Goal: Task Accomplishment & Management: Complete application form

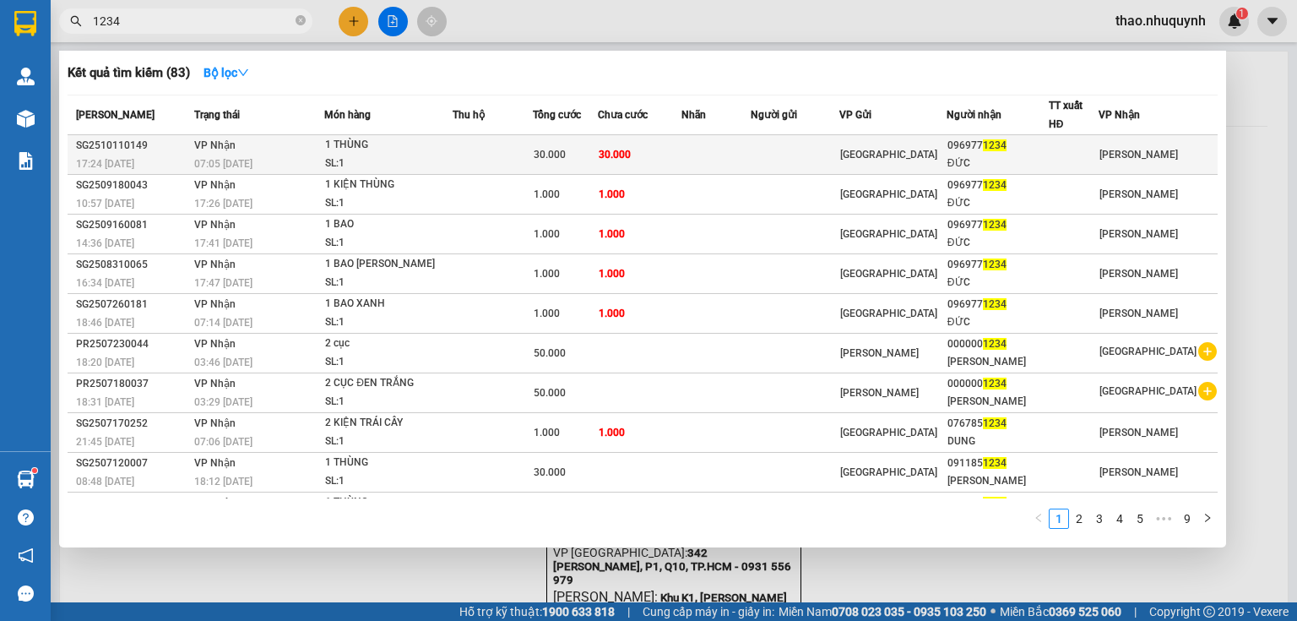
type input "1234"
click at [348, 150] on div "1 THÙNG" at bounding box center [388, 145] width 127 height 19
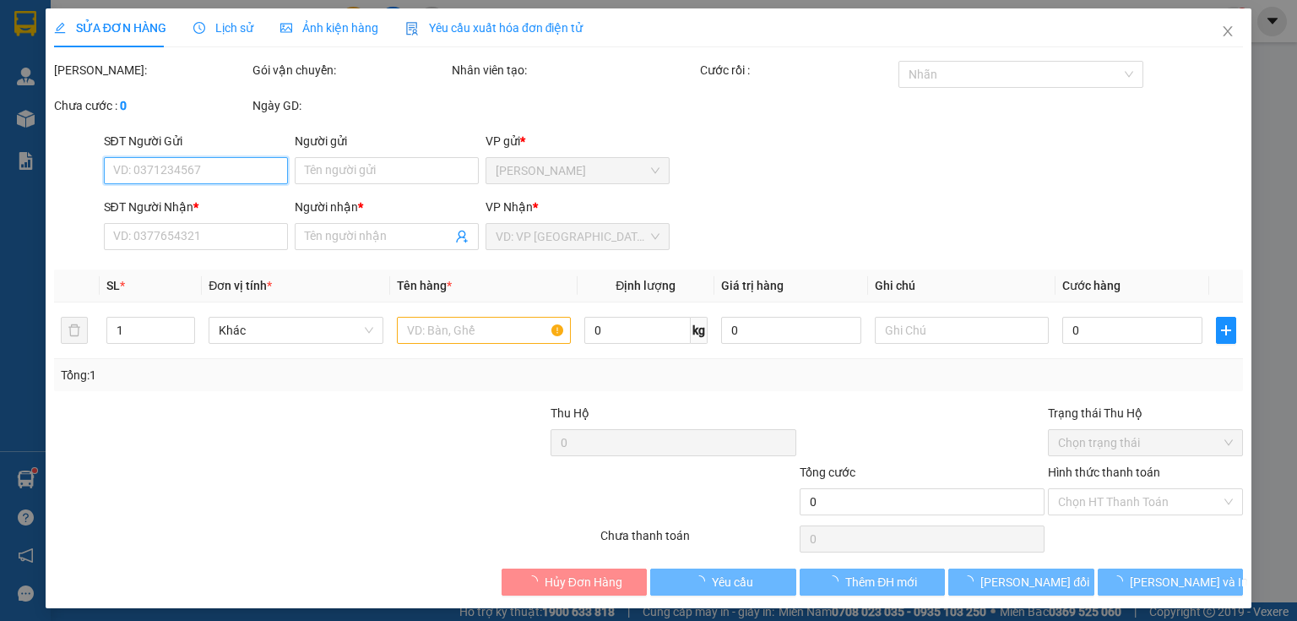
type input "0969771234"
type input "ĐỨC"
type input "30.000"
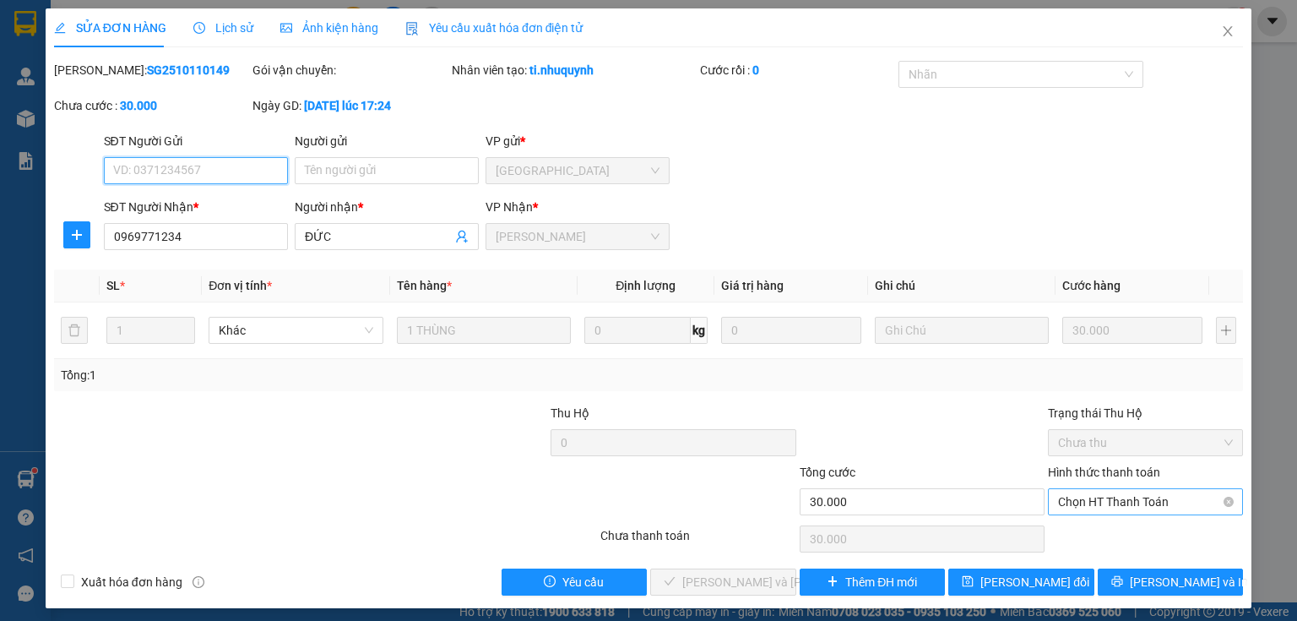
click at [1083, 502] on span "Chọn HT Thanh Toán" at bounding box center [1145, 501] width 175 height 25
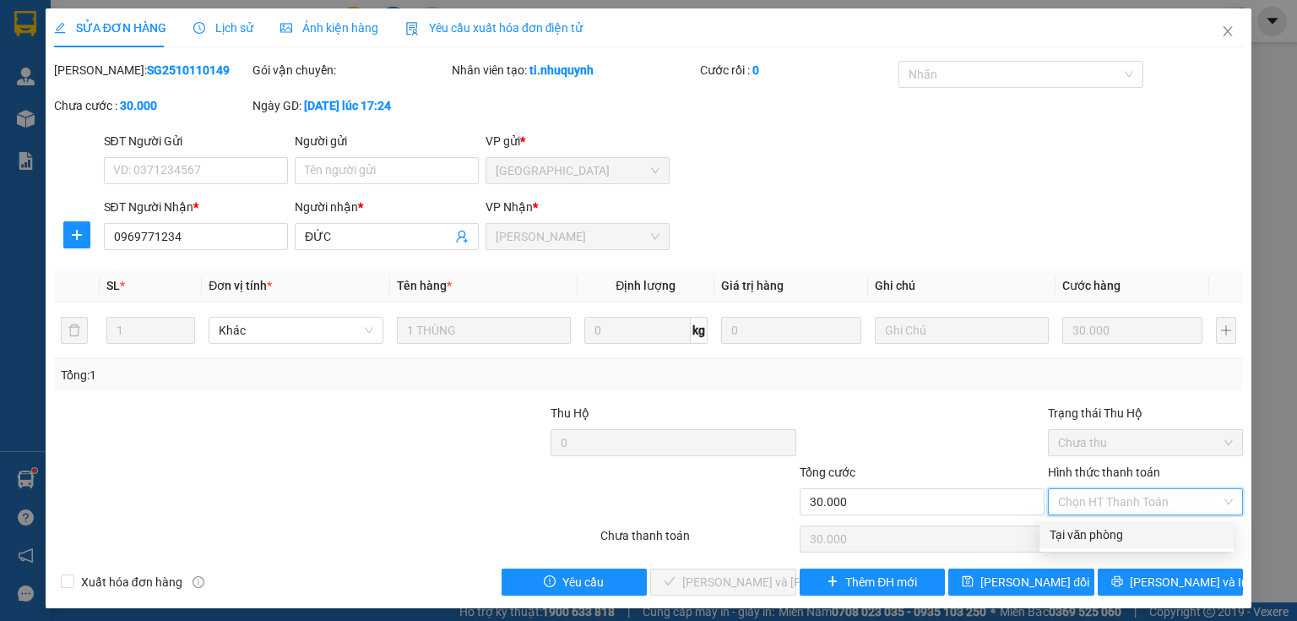
click at [1091, 536] on div "Tại văn phòng" at bounding box center [1137, 534] width 174 height 19
type input "0"
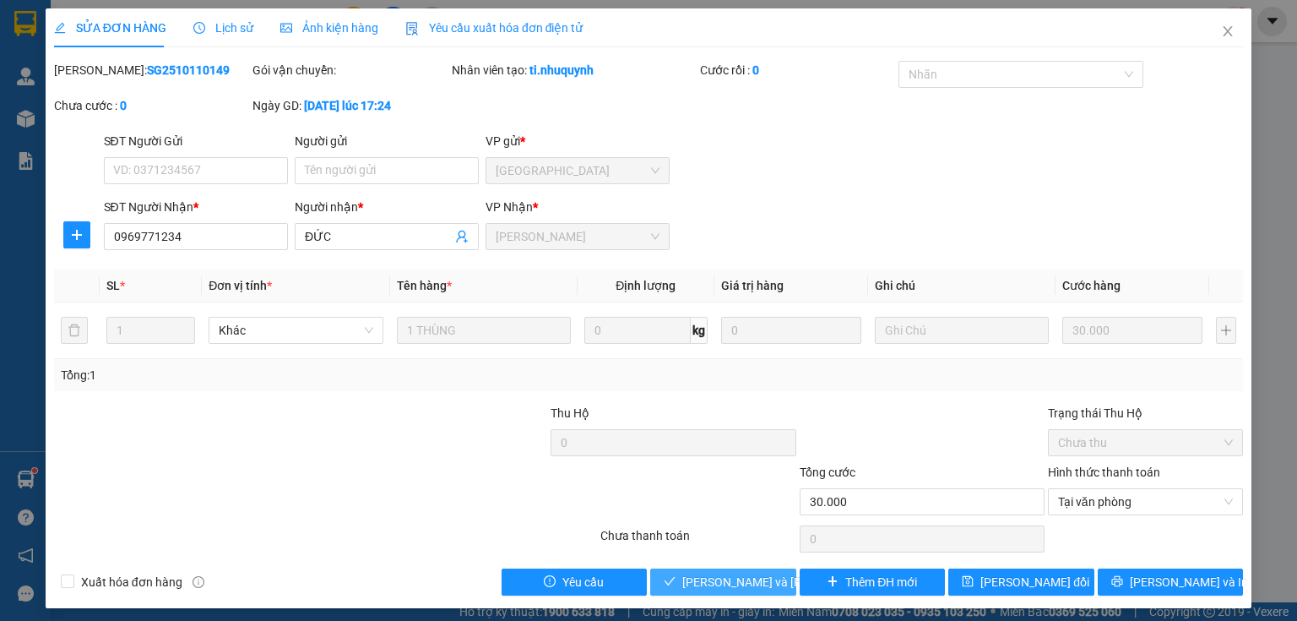
drag, startPoint x: 733, startPoint y: 581, endPoint x: 767, endPoint y: 560, distance: 39.8
click at [733, 578] on span "[PERSON_NAME] và [PERSON_NAME] hàng" at bounding box center [796, 582] width 228 height 19
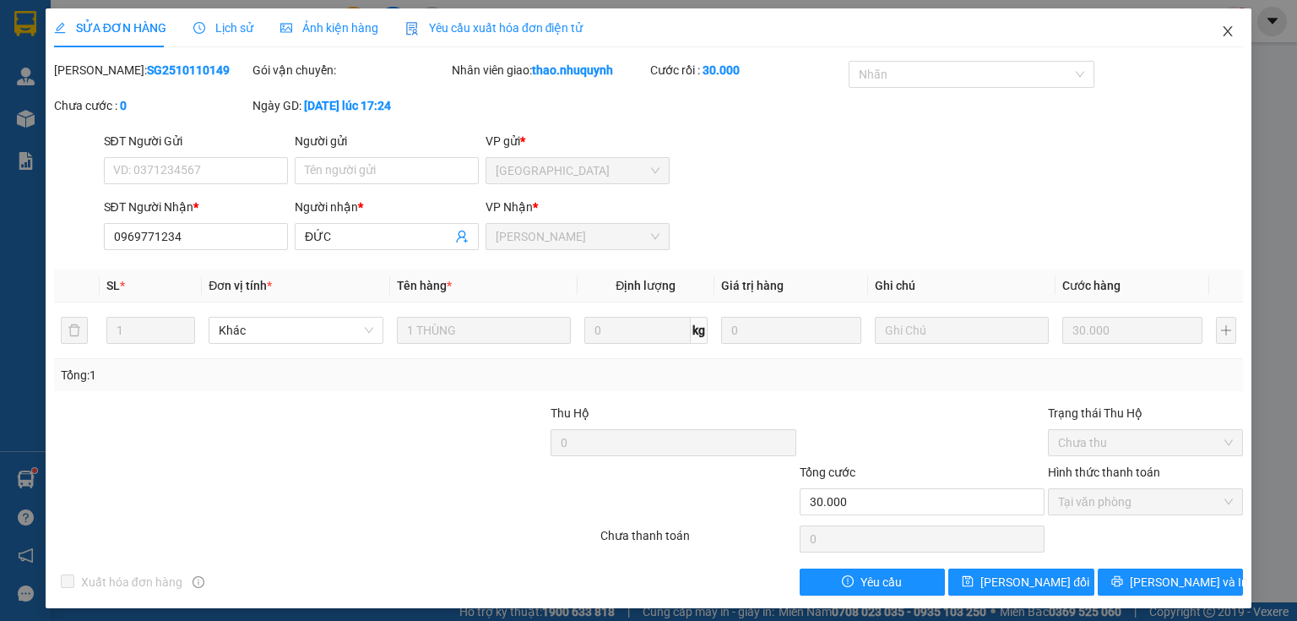
click at [1224, 30] on icon "close" at bounding box center [1228, 31] width 9 height 10
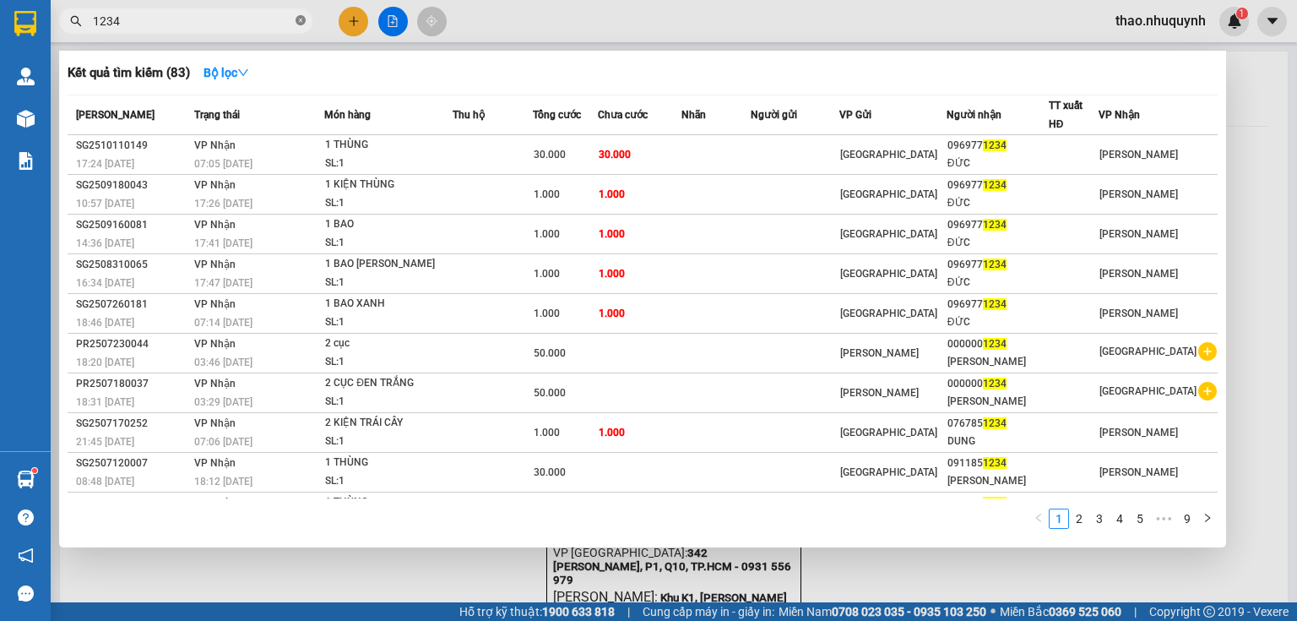
click at [302, 20] on icon "close-circle" at bounding box center [301, 20] width 10 height 10
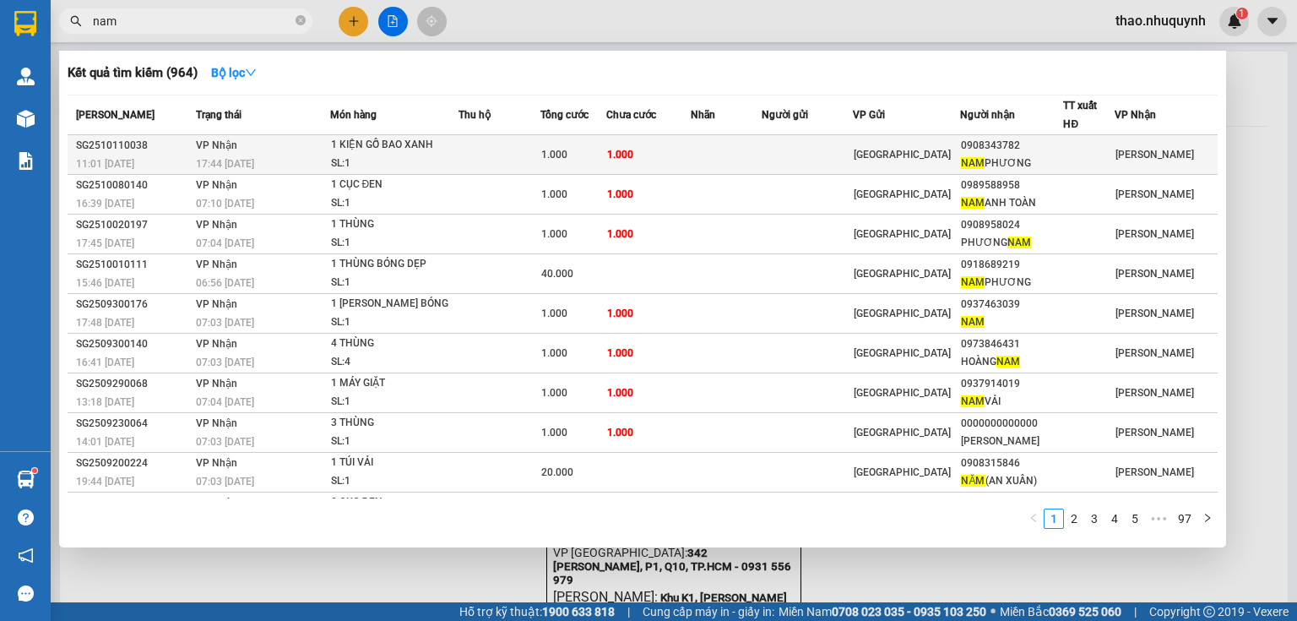
type input "nam"
click at [365, 135] on td "1 KIỆN GỖ BAO XANH SL: 1" at bounding box center [394, 155] width 128 height 40
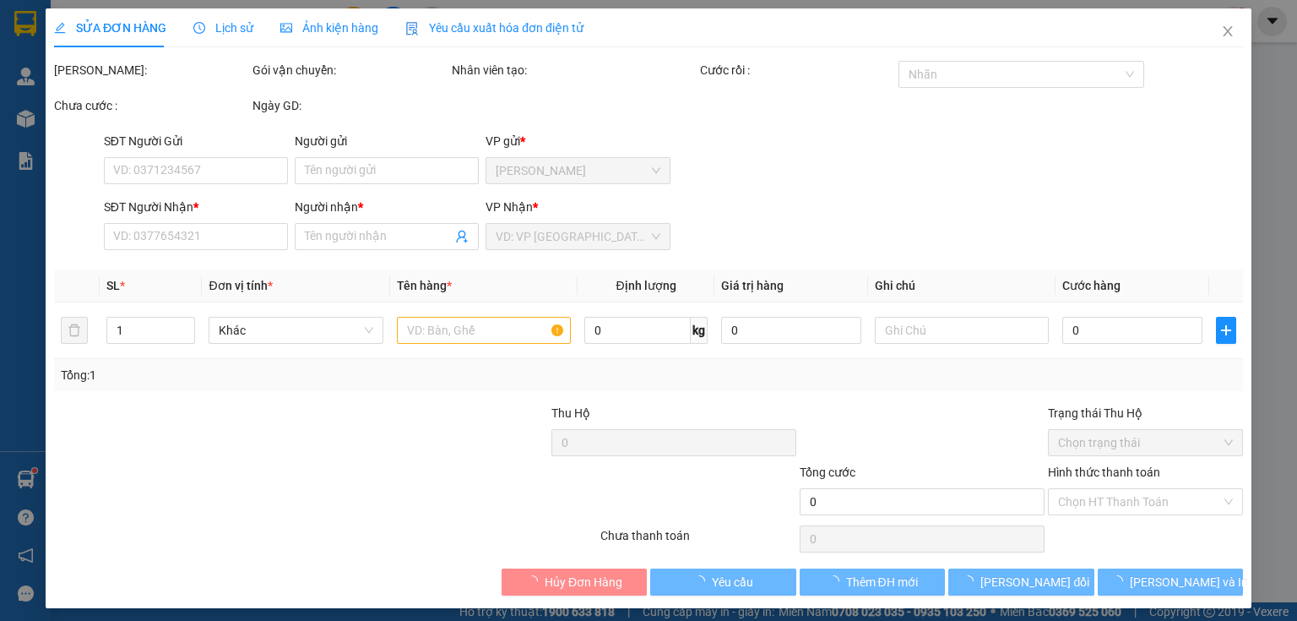
type input "0908343782"
type input "[PERSON_NAME]"
type input "1.000"
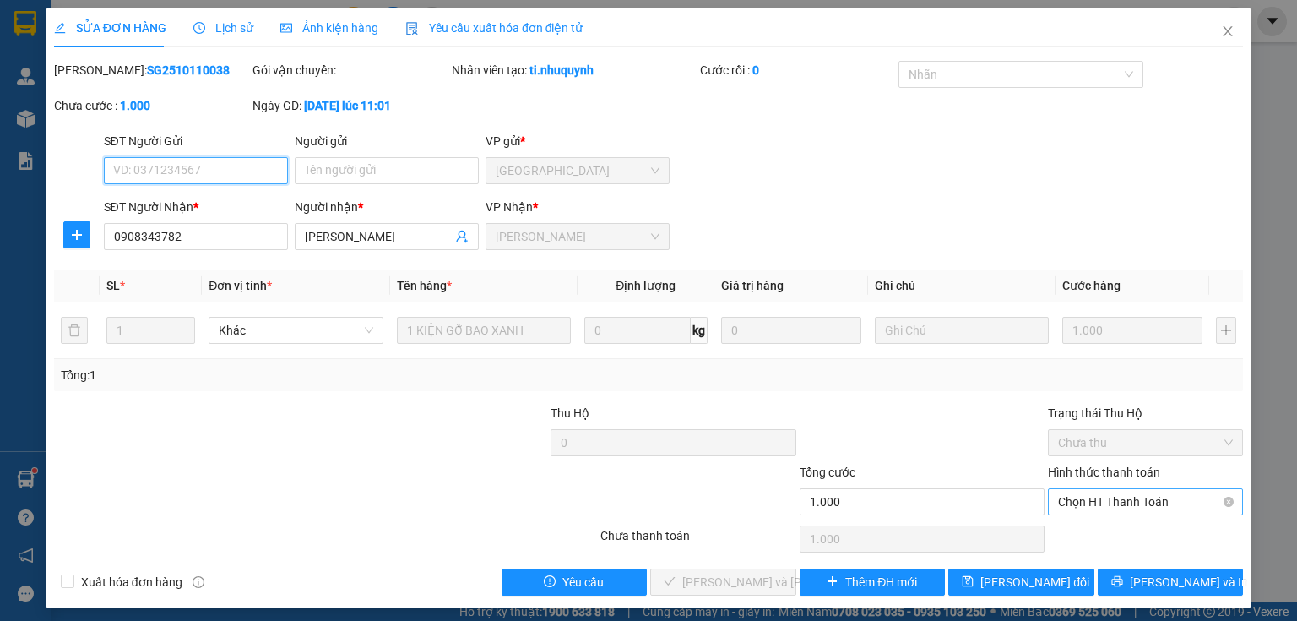
click at [1082, 498] on span "Chọn HT Thanh Toán" at bounding box center [1145, 501] width 175 height 25
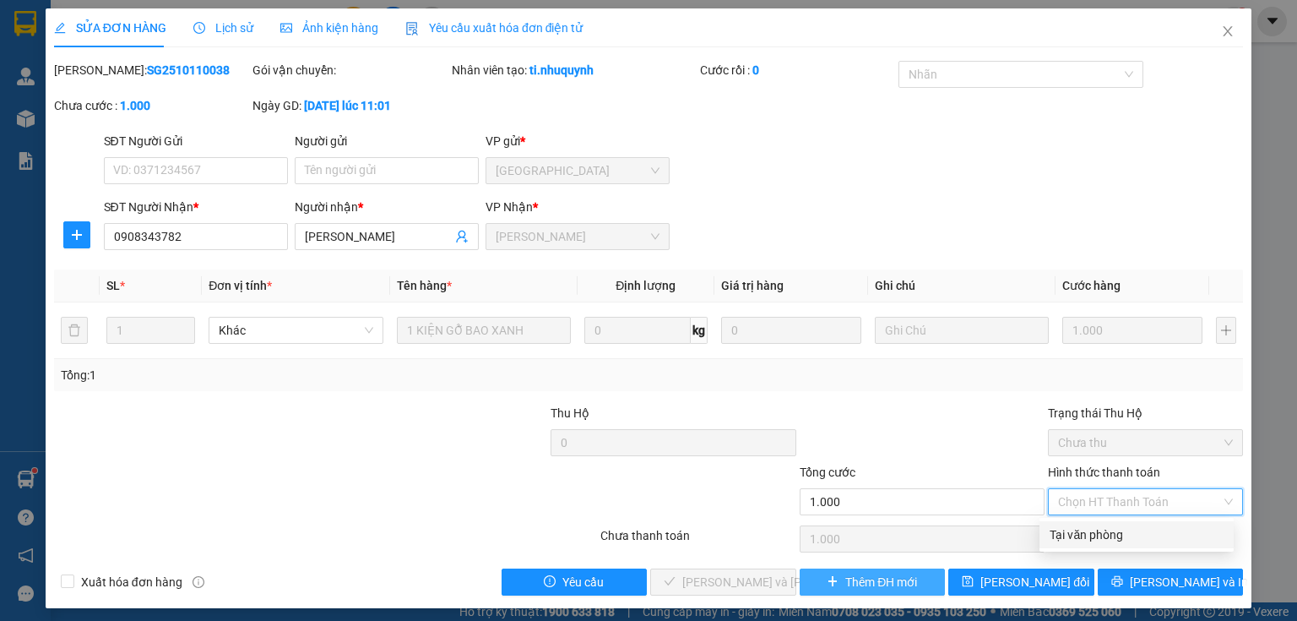
drag, startPoint x: 1071, startPoint y: 537, endPoint x: 937, endPoint y: 583, distance: 141.8
click at [1071, 538] on div "Tại văn phòng" at bounding box center [1137, 534] width 174 height 19
type input "0"
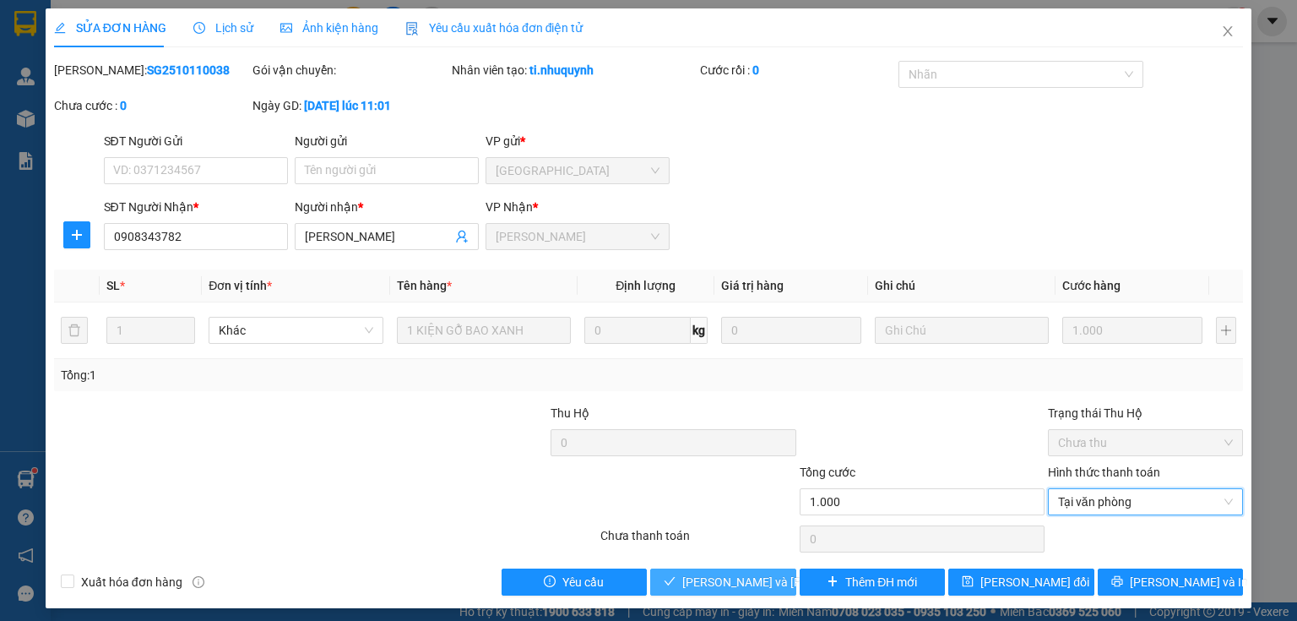
click at [737, 581] on span "[PERSON_NAME] và [PERSON_NAME] hàng" at bounding box center [796, 582] width 228 height 19
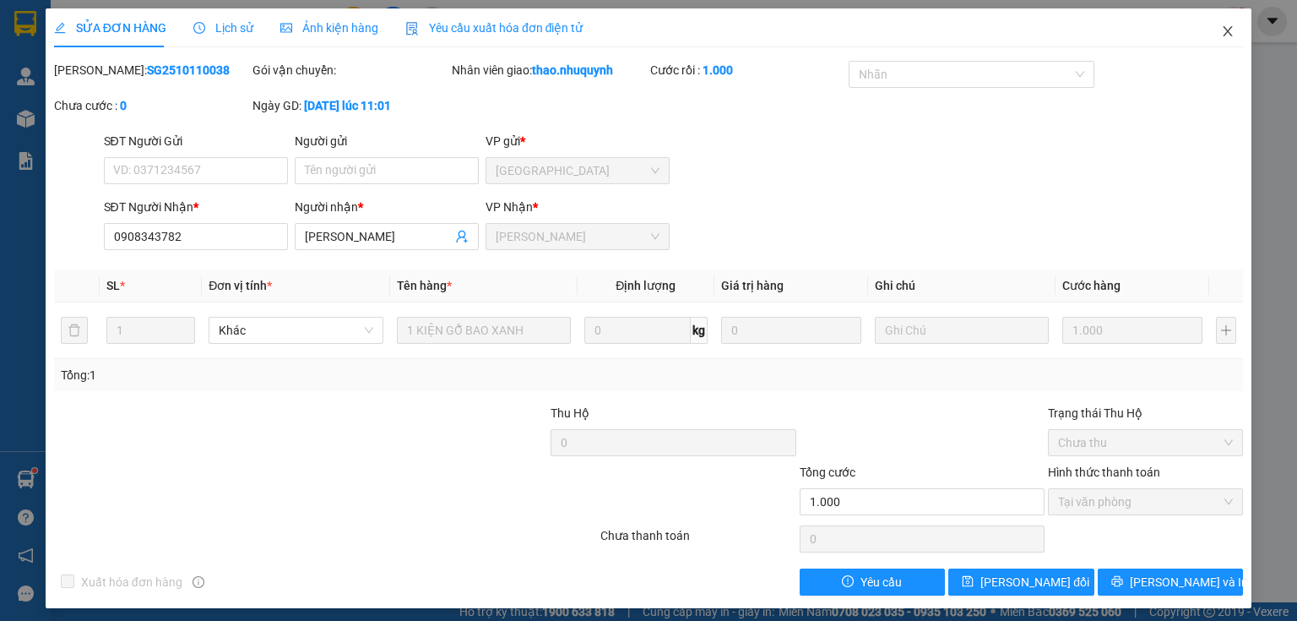
drag, startPoint x: 1216, startPoint y: 31, endPoint x: 835, endPoint y: 41, distance: 381.1
click at [1221, 30] on icon "close" at bounding box center [1228, 31] width 14 height 14
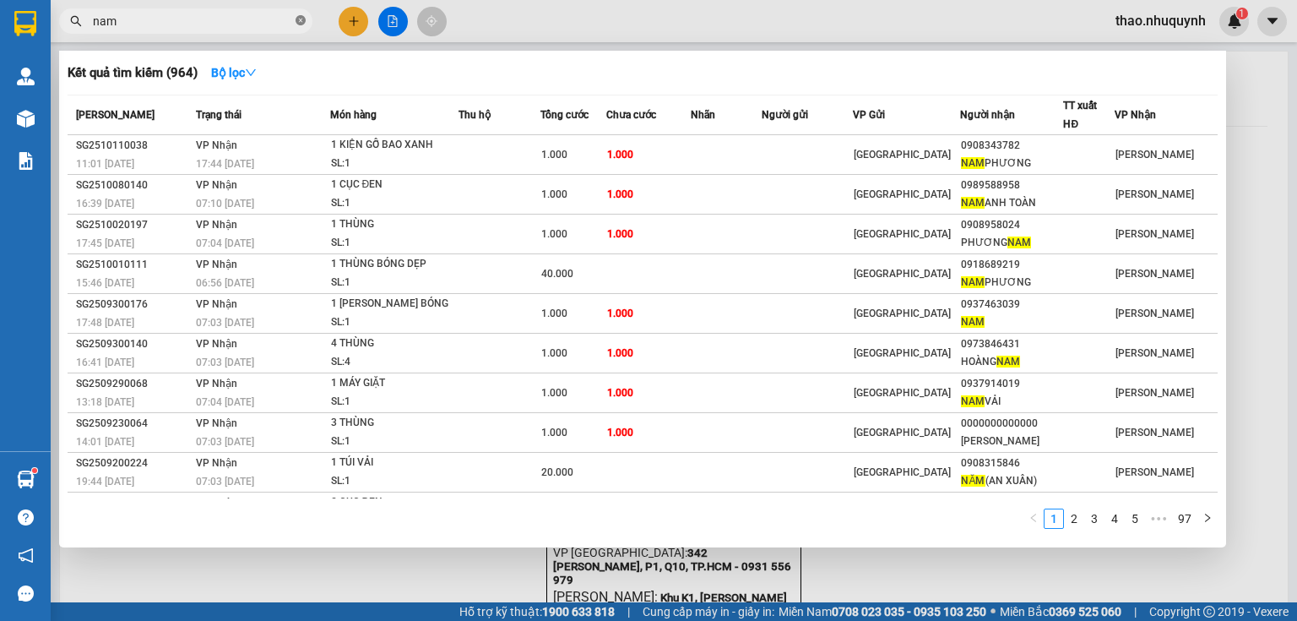
click at [304, 21] on icon "close-circle" at bounding box center [301, 20] width 10 height 10
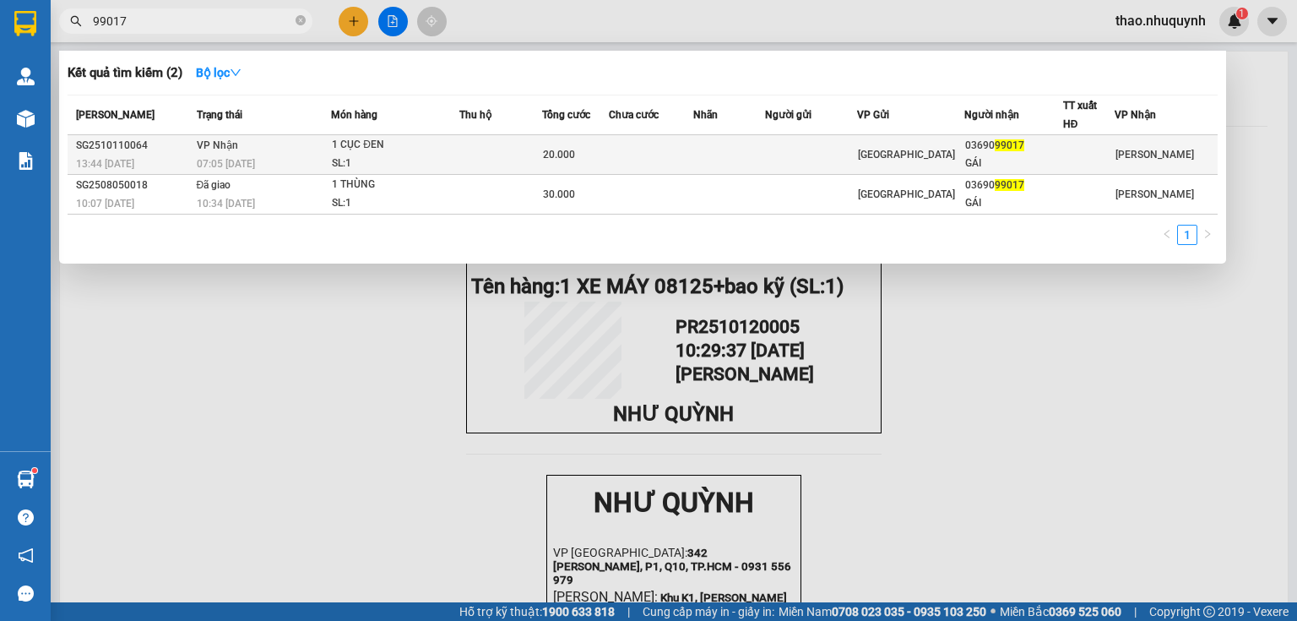
type input "99017"
click at [209, 147] on span "VP Nhận" at bounding box center [217, 145] width 41 height 12
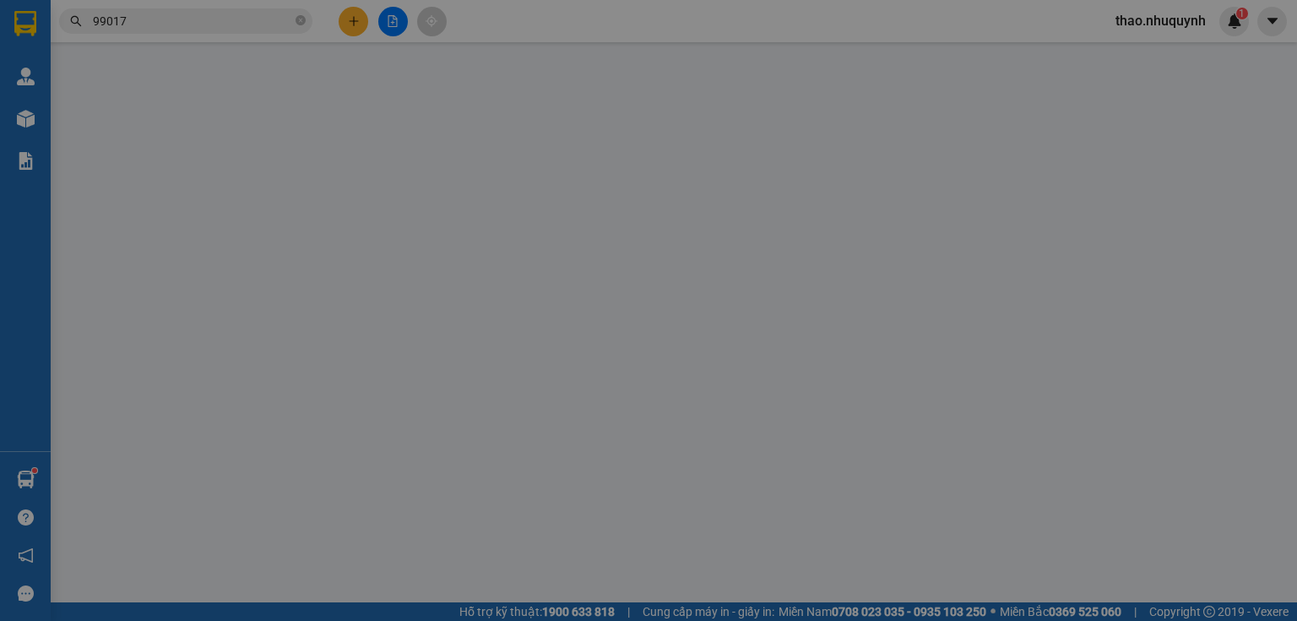
type input "0369099017"
type input "GÁI"
type input "20.000"
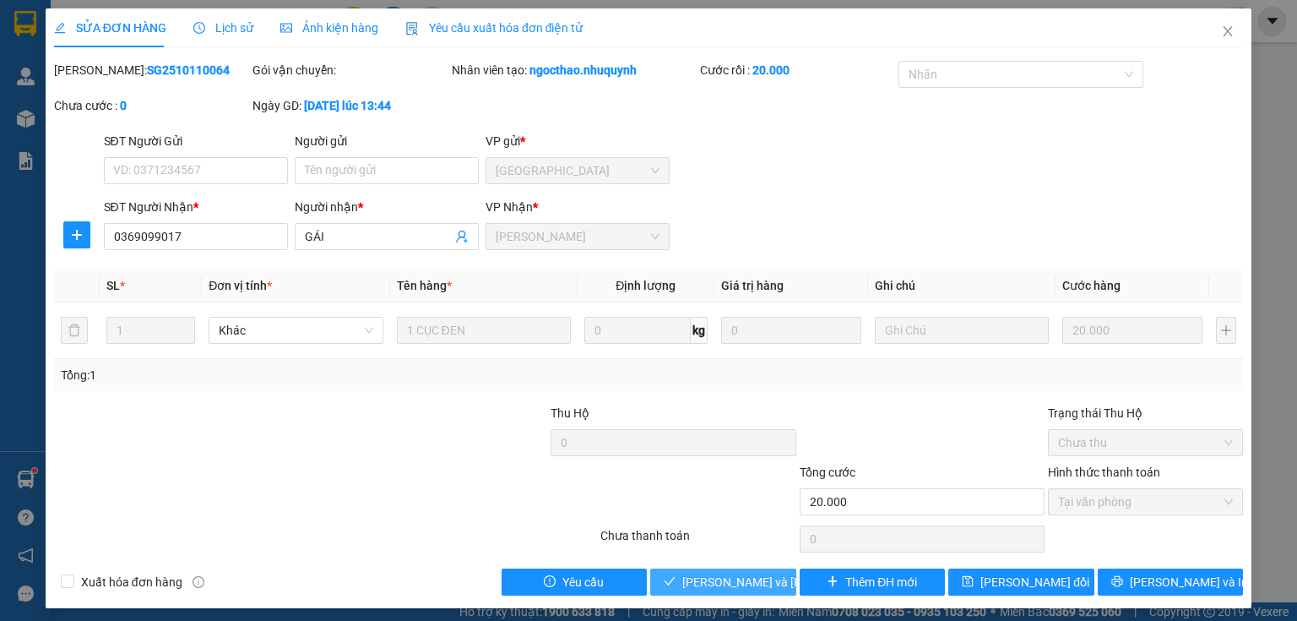
click at [713, 583] on span "[PERSON_NAME] và [PERSON_NAME] hàng" at bounding box center [796, 582] width 228 height 19
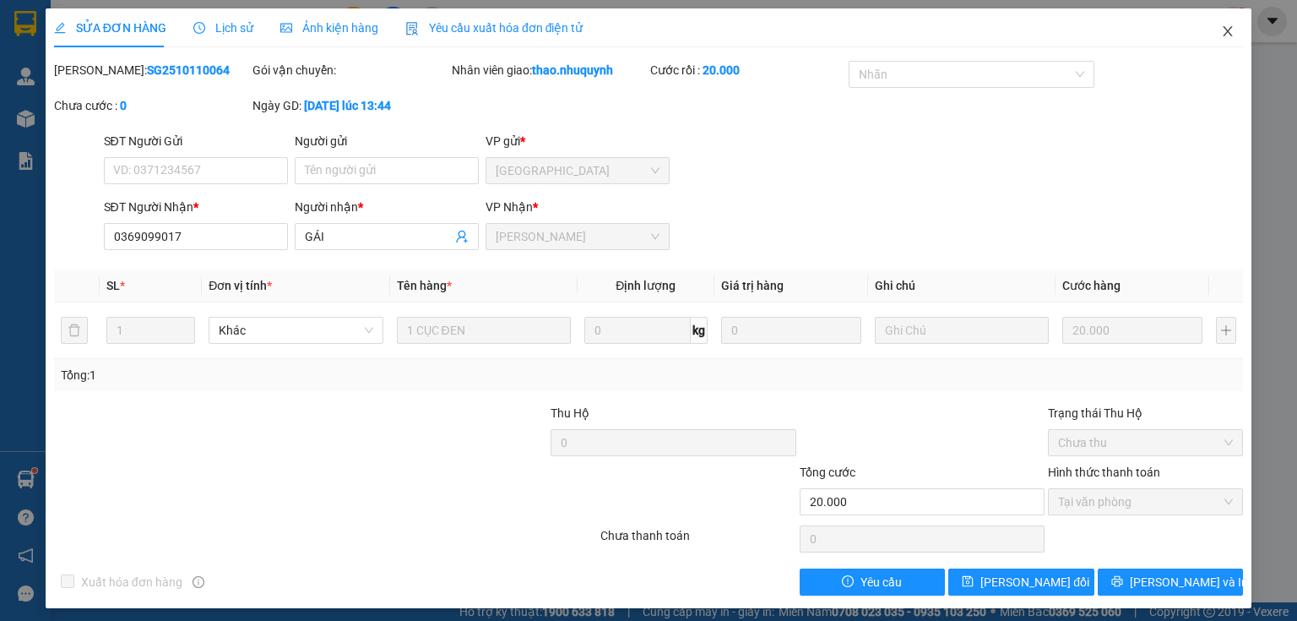
click at [1224, 28] on icon "close" at bounding box center [1228, 31] width 9 height 10
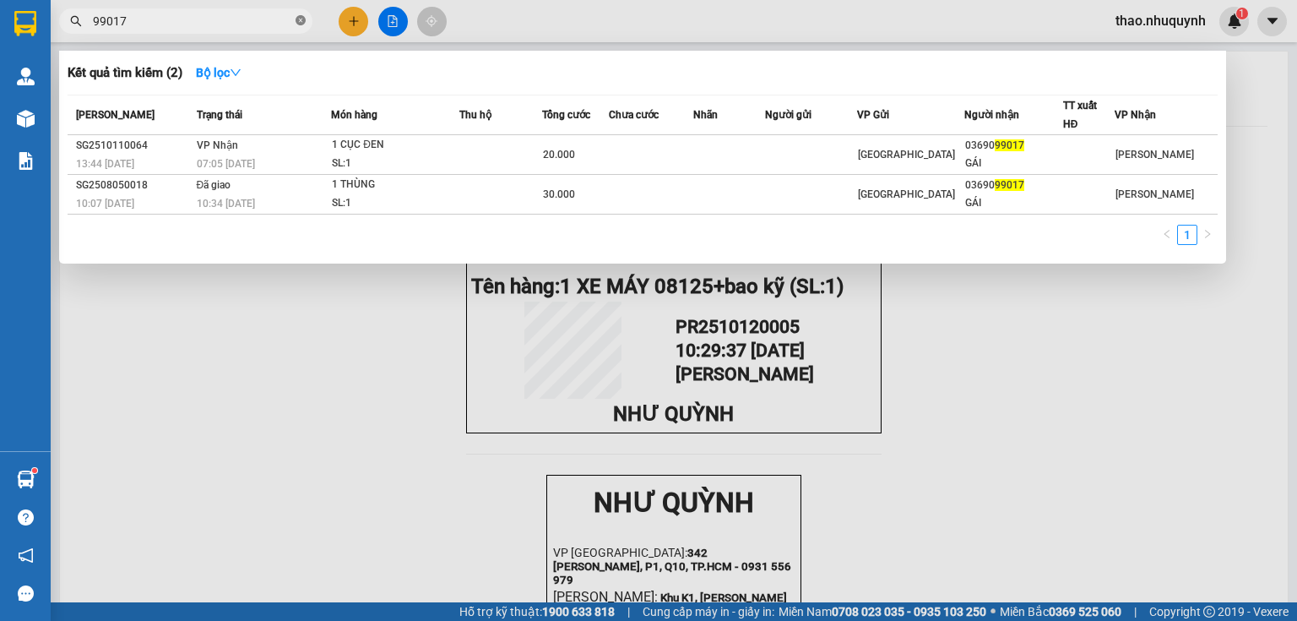
click at [296, 20] on icon "close-circle" at bounding box center [301, 20] width 10 height 10
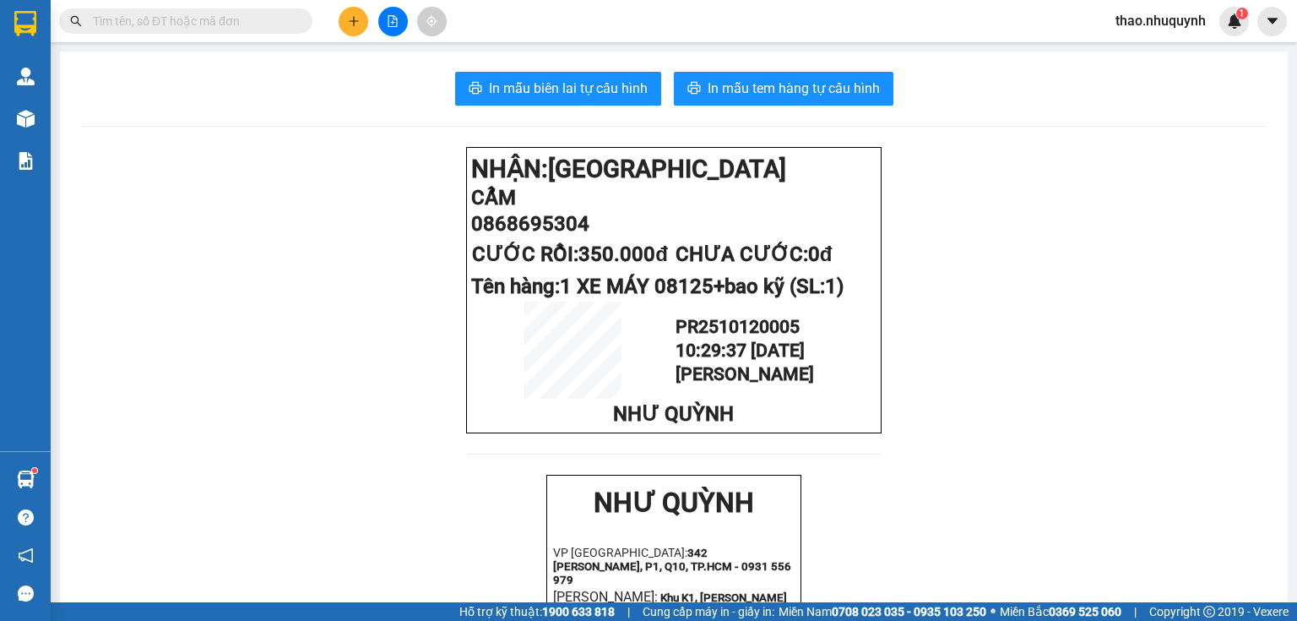
click at [354, 27] on button at bounding box center [354, 22] width 30 height 30
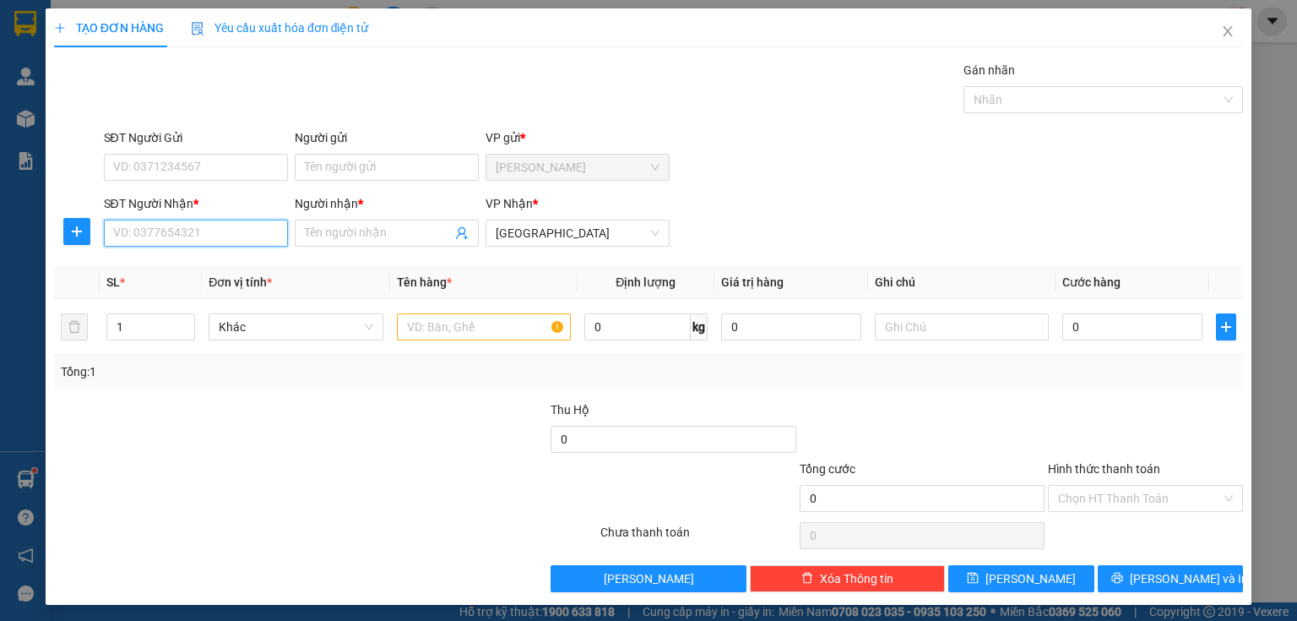
click at [178, 230] on input "SĐT Người Nhận *" at bounding box center [196, 233] width 184 height 27
click at [160, 269] on div "0933665655 - phong labo" at bounding box center [194, 266] width 162 height 19
type input "0933665655"
type input "phong labo"
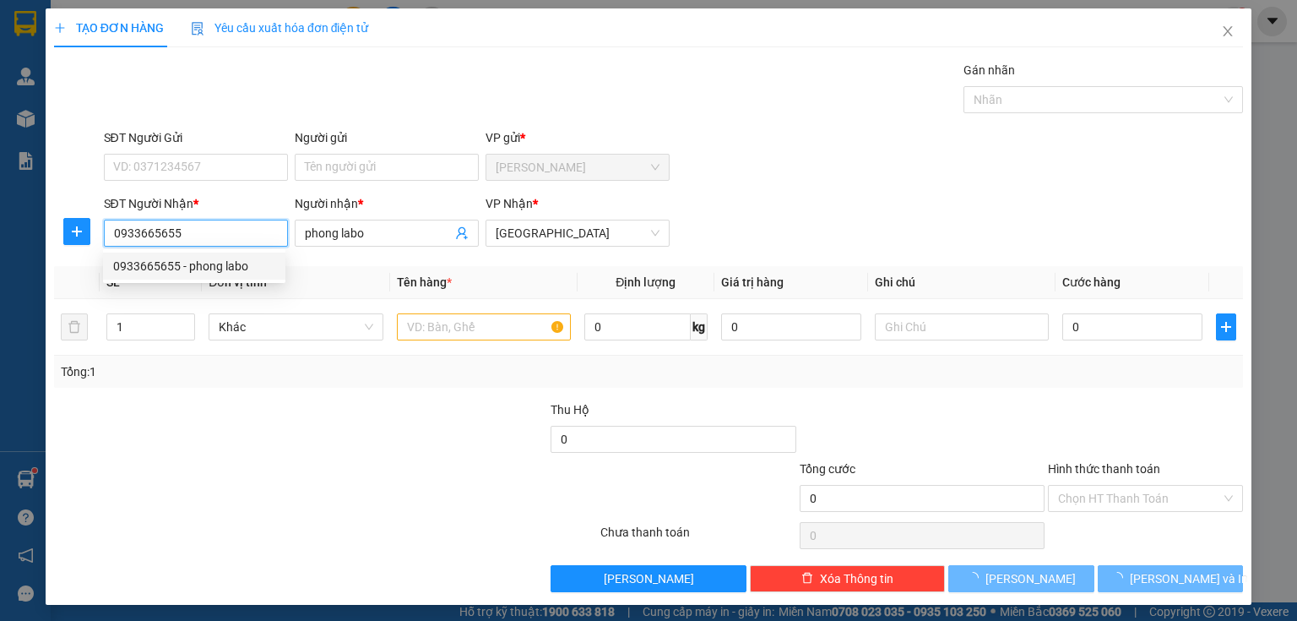
type input "20.000"
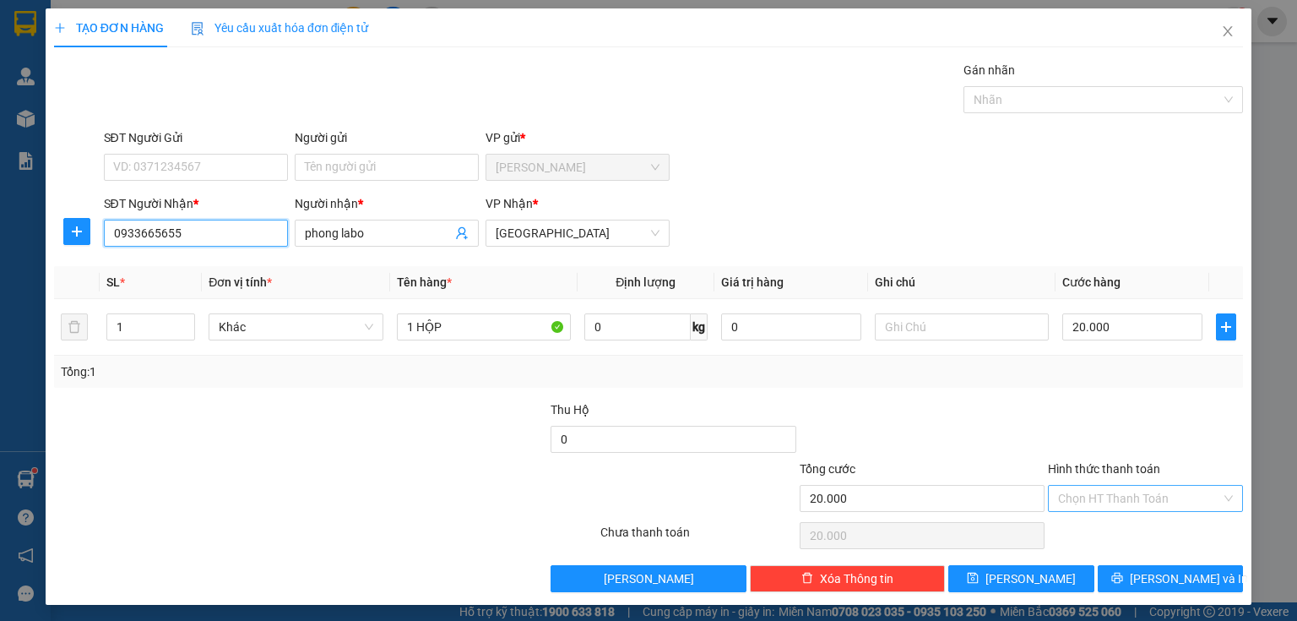
type input "0933665655"
click at [1089, 497] on input "Hình thức thanh toán" at bounding box center [1139, 498] width 163 height 25
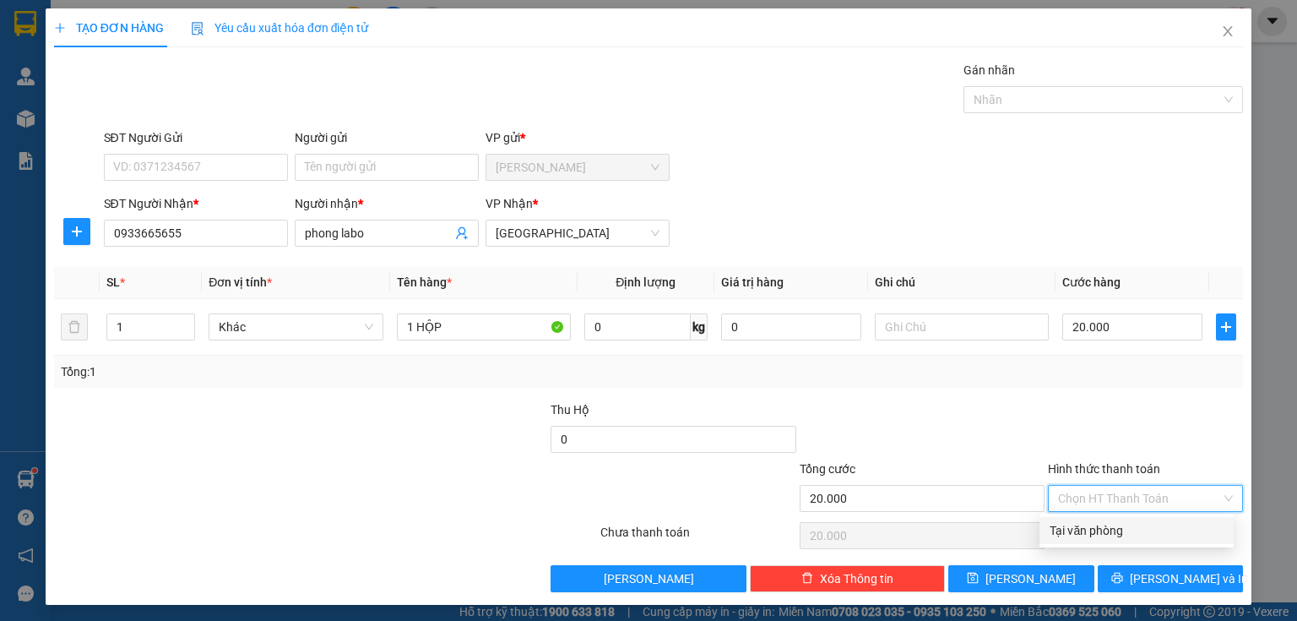
click at [1088, 532] on div "Tại văn phòng" at bounding box center [1137, 530] width 174 height 19
type input "0"
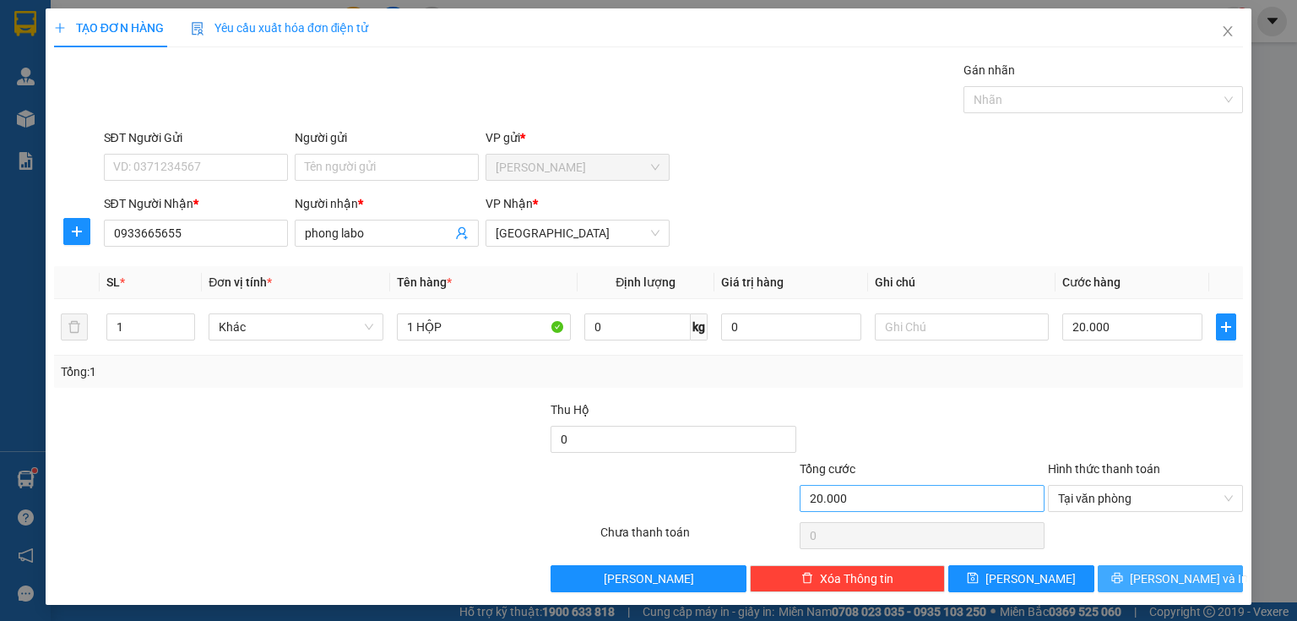
drag, startPoint x: 1108, startPoint y: 573, endPoint x: 914, endPoint y: 502, distance: 206.8
click at [1108, 570] on button "[PERSON_NAME] và In" at bounding box center [1171, 578] width 146 height 27
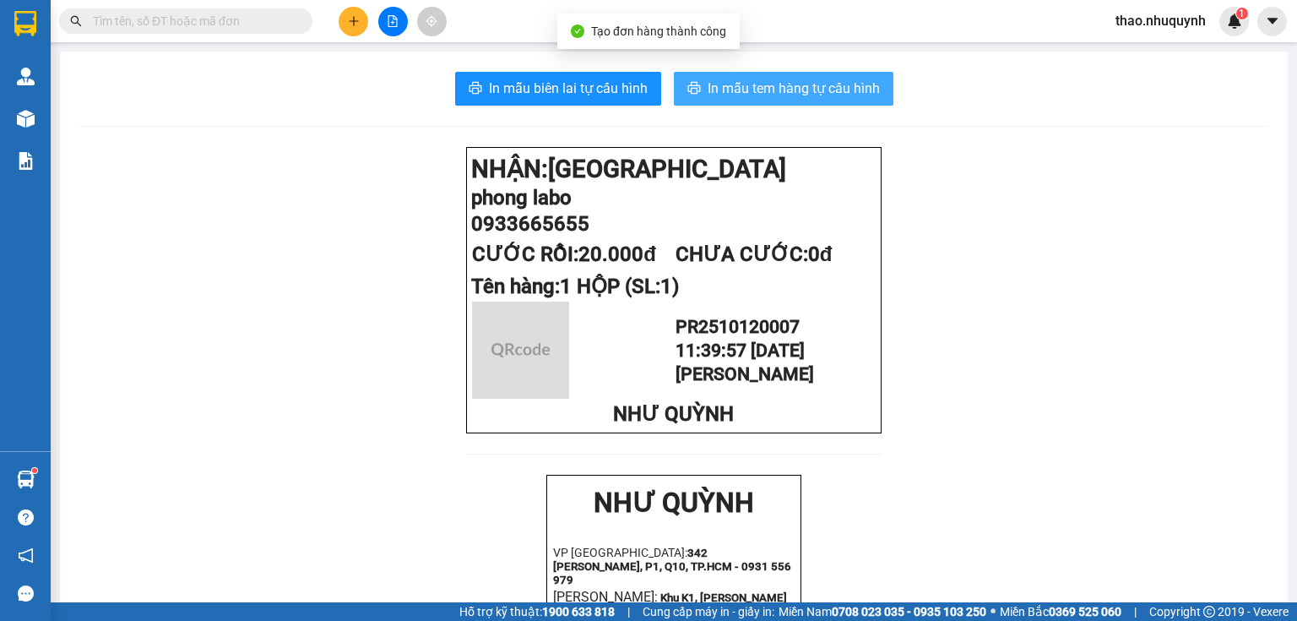
click at [744, 95] on span "In mẫu tem hàng tự cấu hình" at bounding box center [794, 88] width 172 height 21
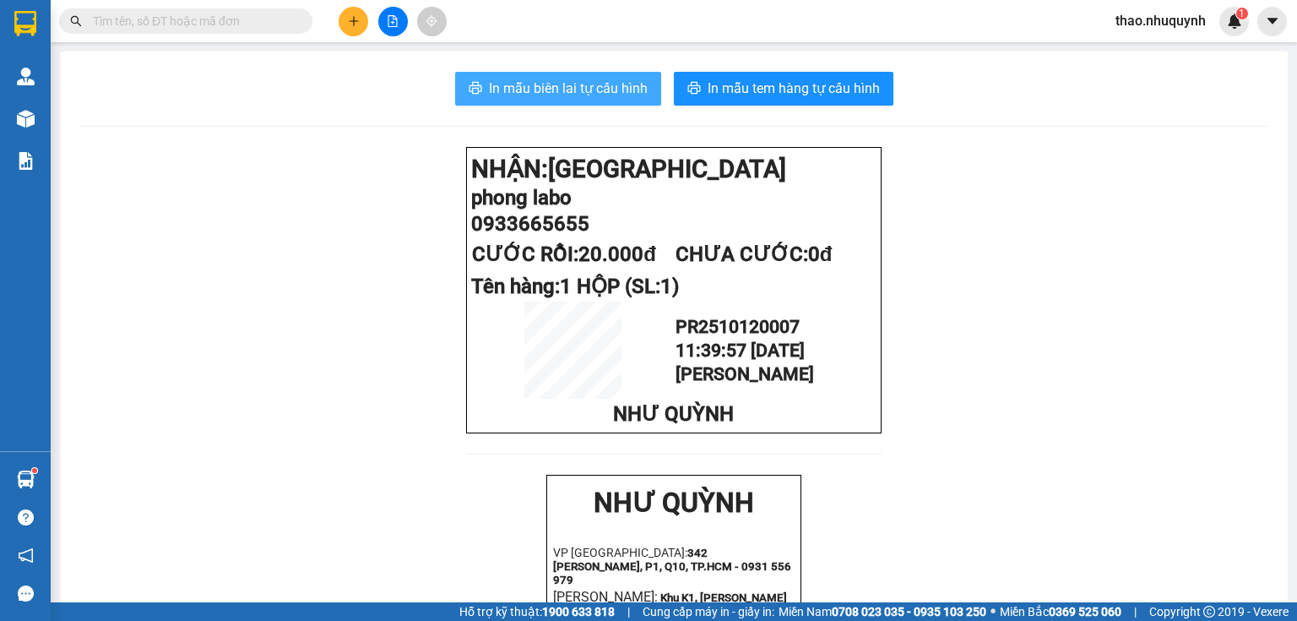
click at [535, 90] on span "In mẫu biên lai tự cấu hình" at bounding box center [568, 88] width 159 height 21
click at [173, 23] on input "text" at bounding box center [192, 21] width 199 height 19
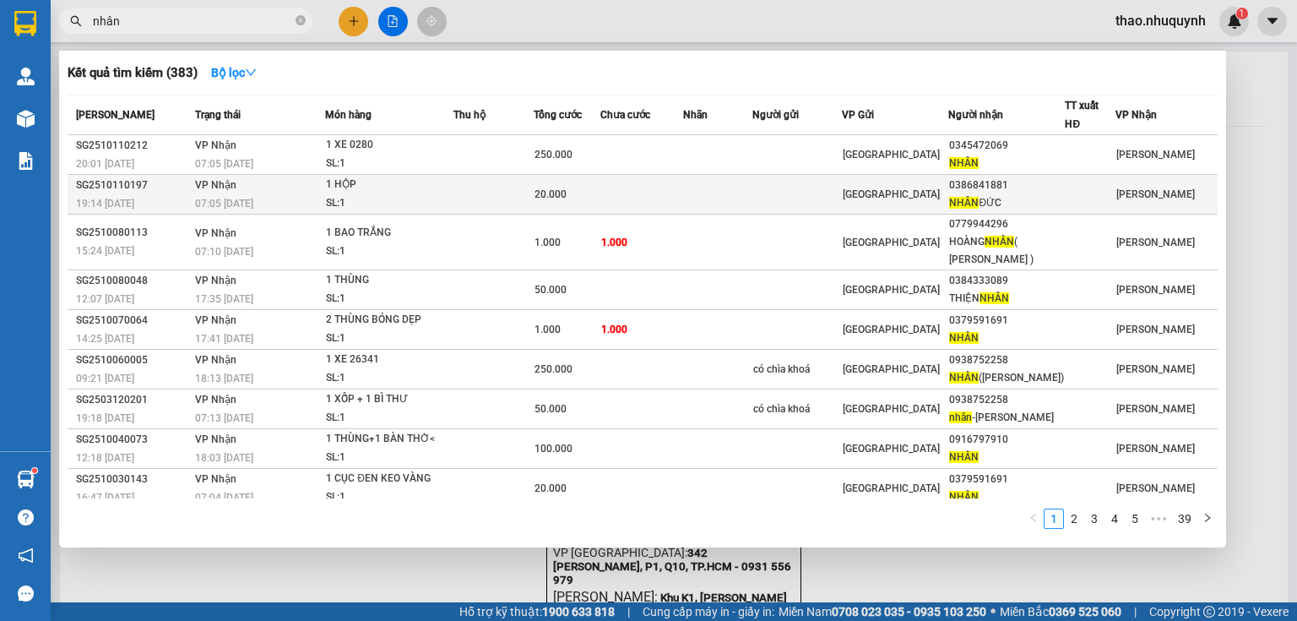
type input "nhân"
click at [348, 182] on div "1 HỘP" at bounding box center [389, 185] width 127 height 19
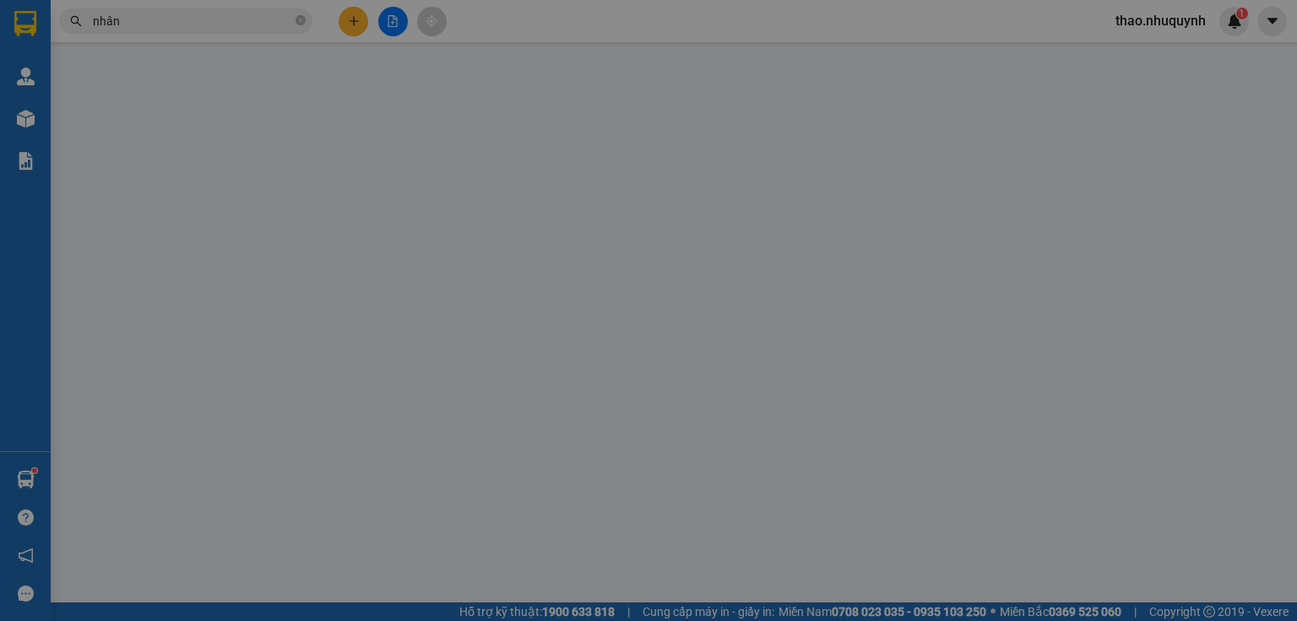
type input "0386841881"
type input "[PERSON_NAME] ĐỨC"
type input "20.000"
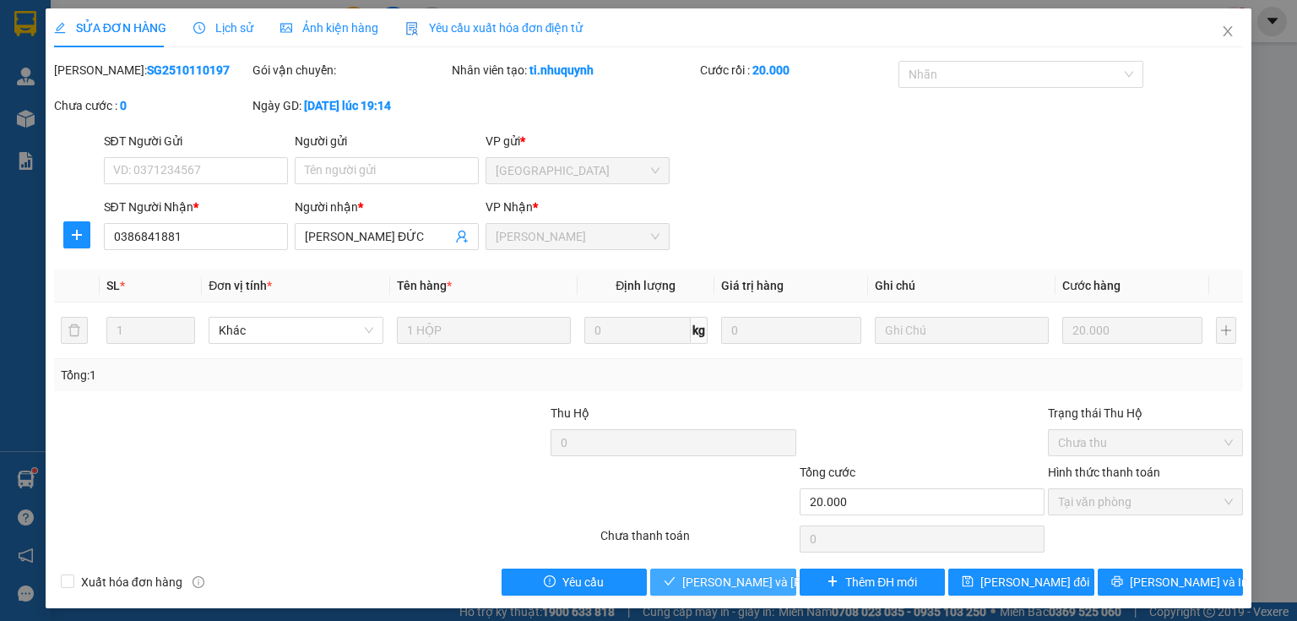
click at [682, 576] on span "[PERSON_NAME] và [PERSON_NAME] hàng" at bounding box center [796, 582] width 228 height 19
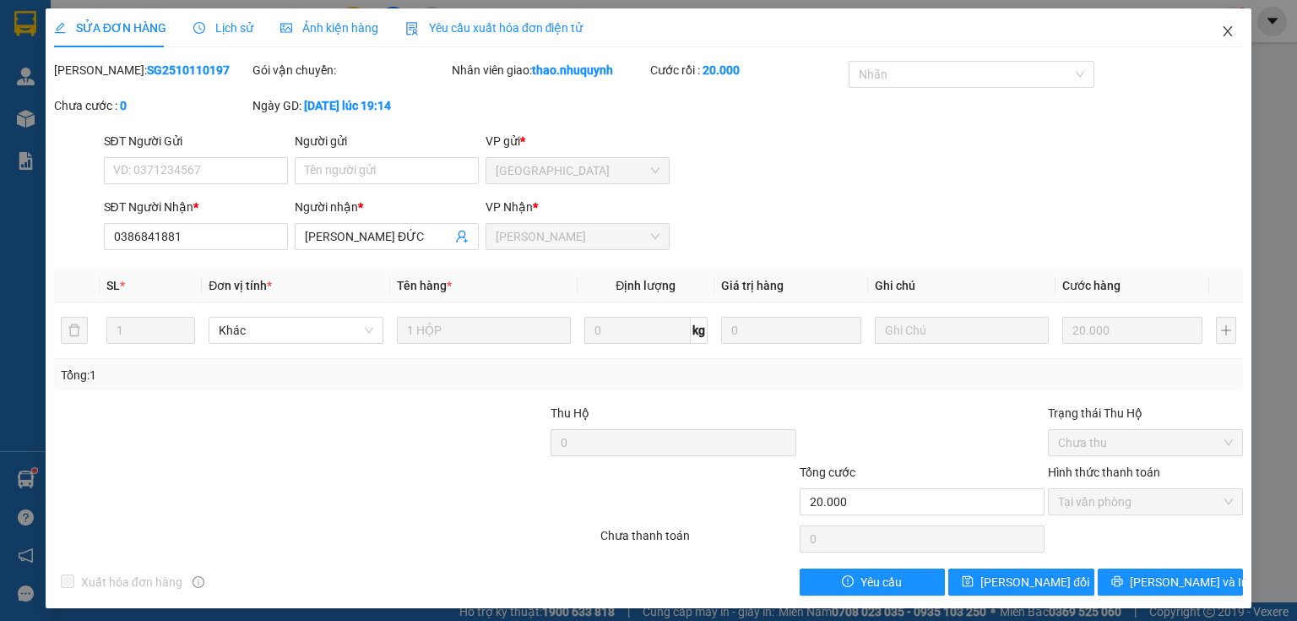
click at [1224, 30] on icon "close" at bounding box center [1228, 31] width 9 height 10
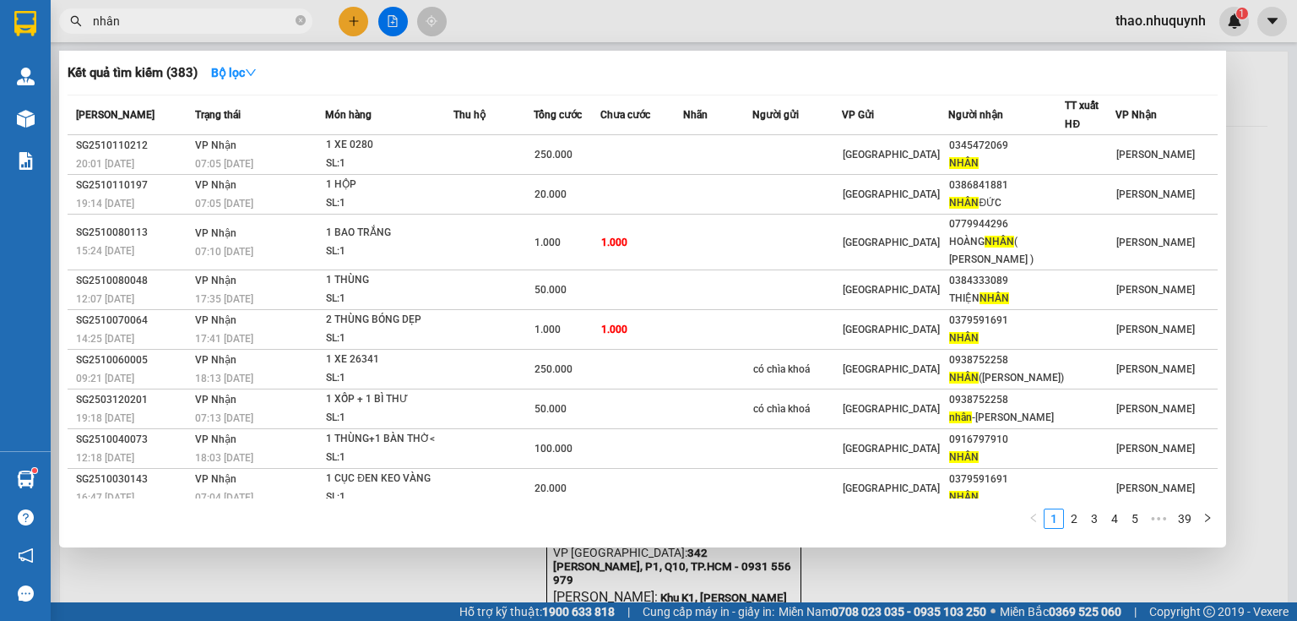
click at [299, 20] on icon "close-circle" at bounding box center [301, 20] width 10 height 10
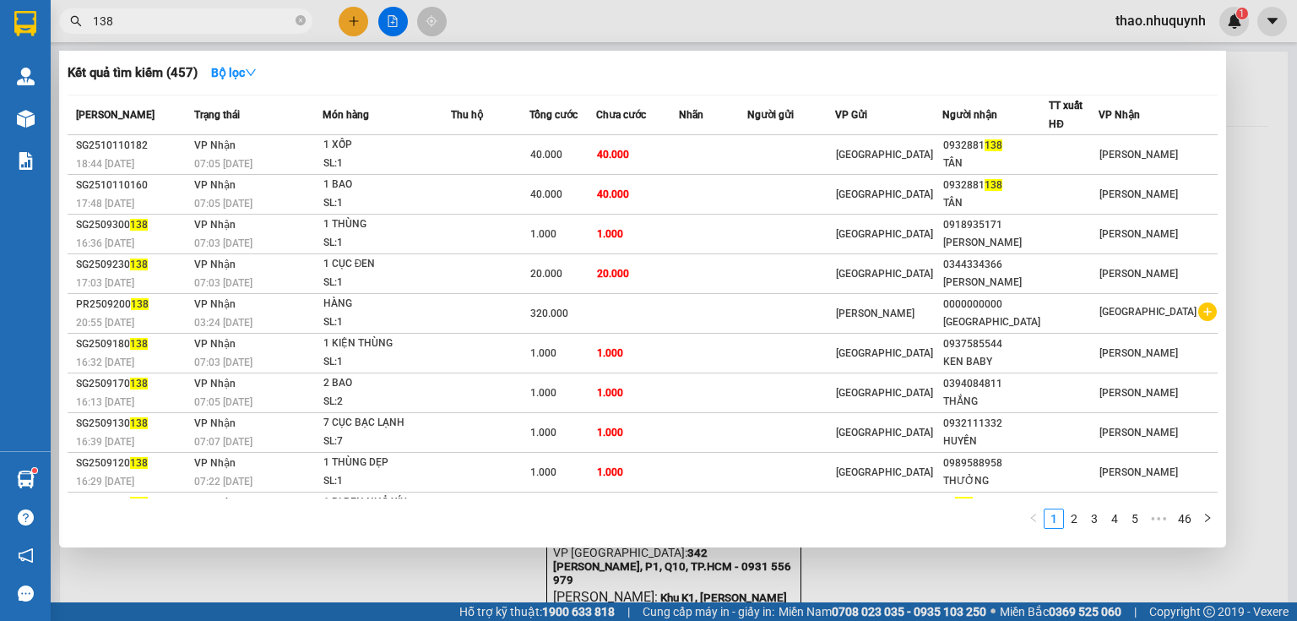
type input "138"
click at [296, 24] on icon "close-circle" at bounding box center [301, 20] width 10 height 10
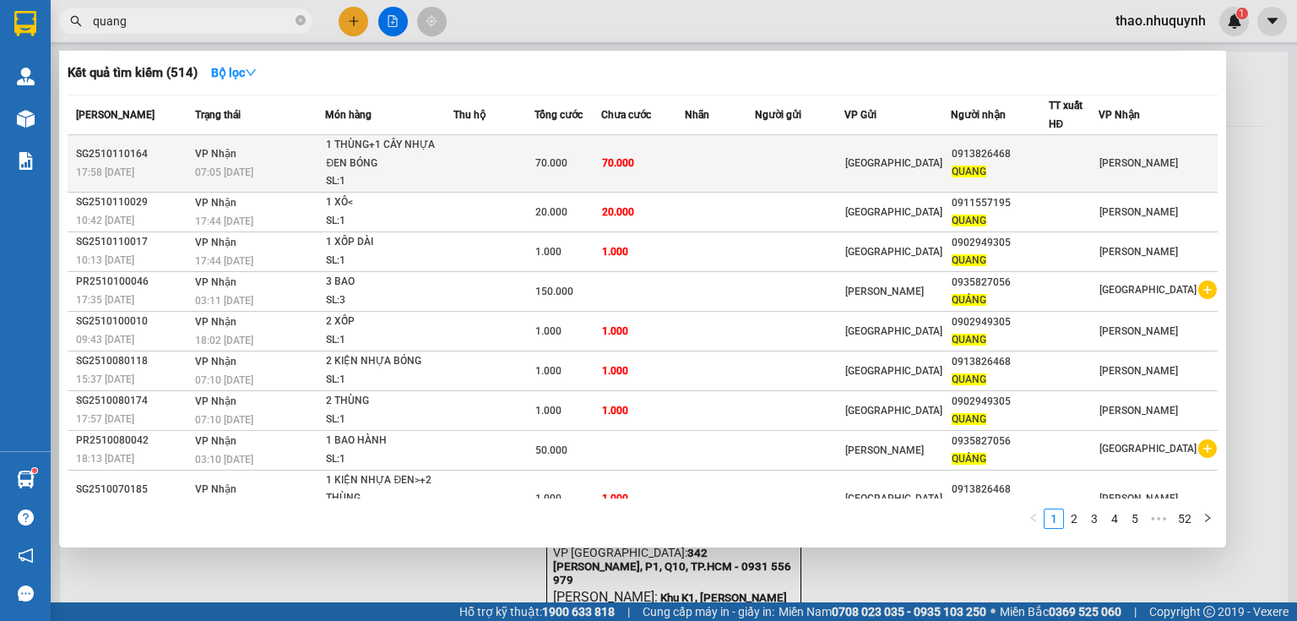
type input "quang"
click at [453, 166] on div "1 THÙNG+1 CÂY NHỰA ĐEN BÓNG" at bounding box center [389, 154] width 127 height 36
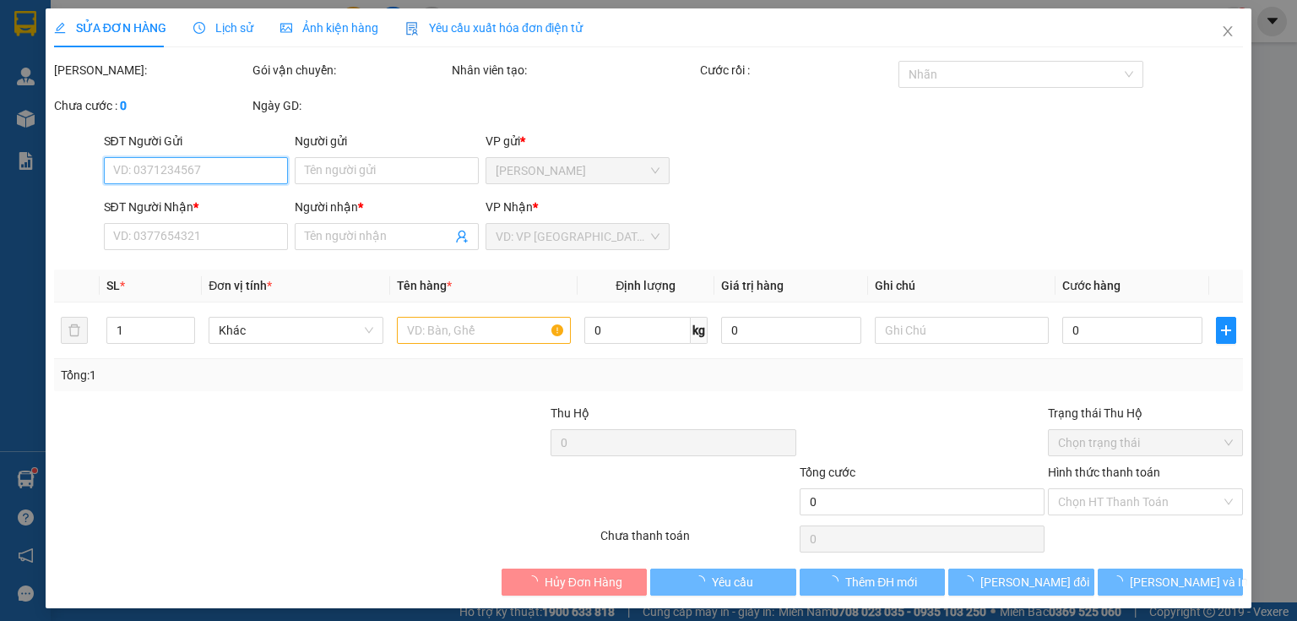
type input "0913826468"
type input "QUANG"
type input "70.000"
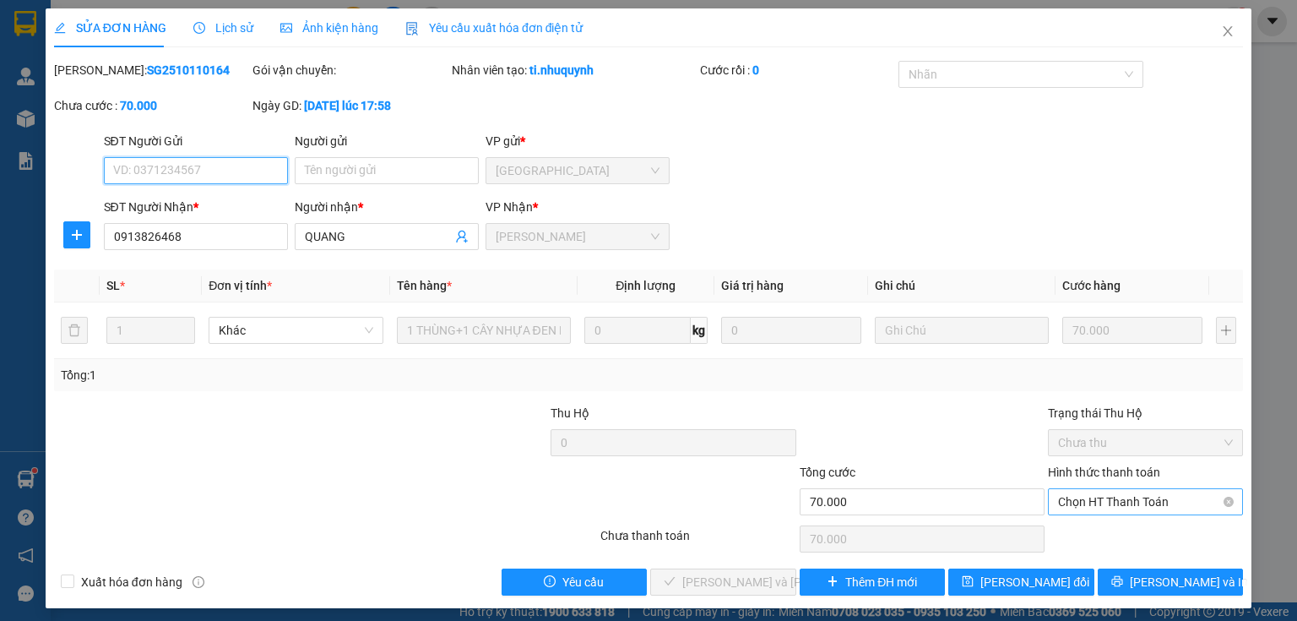
click at [1058, 500] on span "Chọn HT Thanh Toán" at bounding box center [1145, 501] width 175 height 25
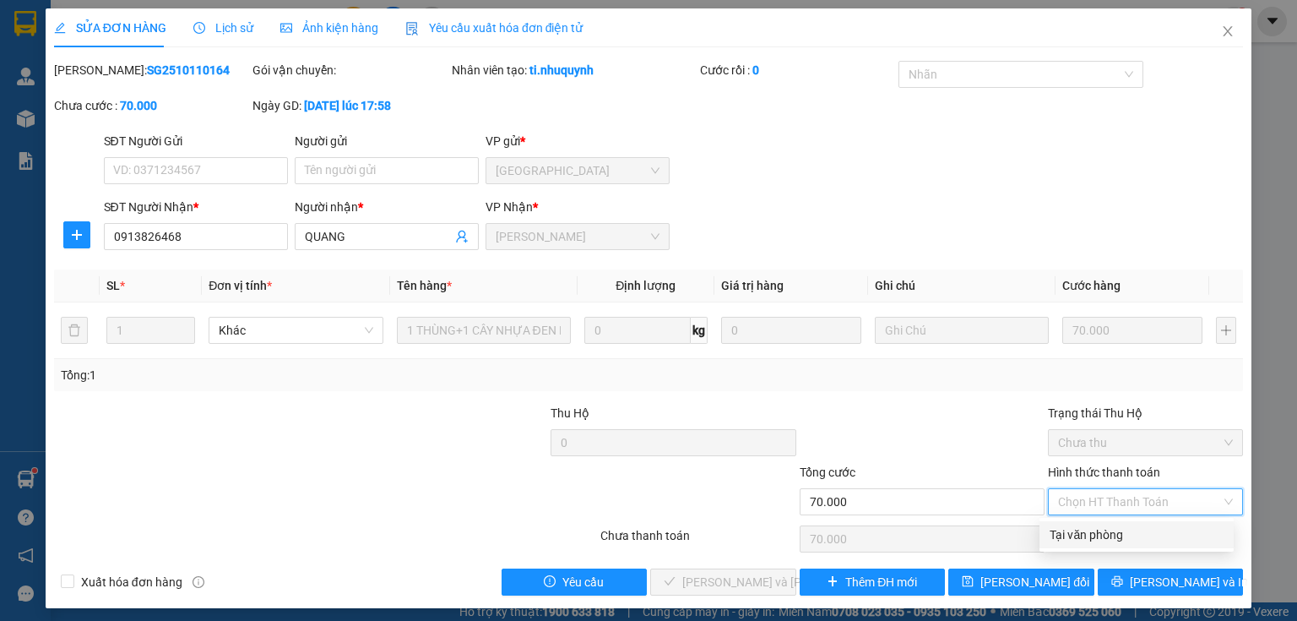
drag, startPoint x: 1061, startPoint y: 535, endPoint x: 780, endPoint y: 574, distance: 283.9
click at [1061, 535] on div "Tại văn phòng" at bounding box center [1137, 534] width 174 height 19
type input "0"
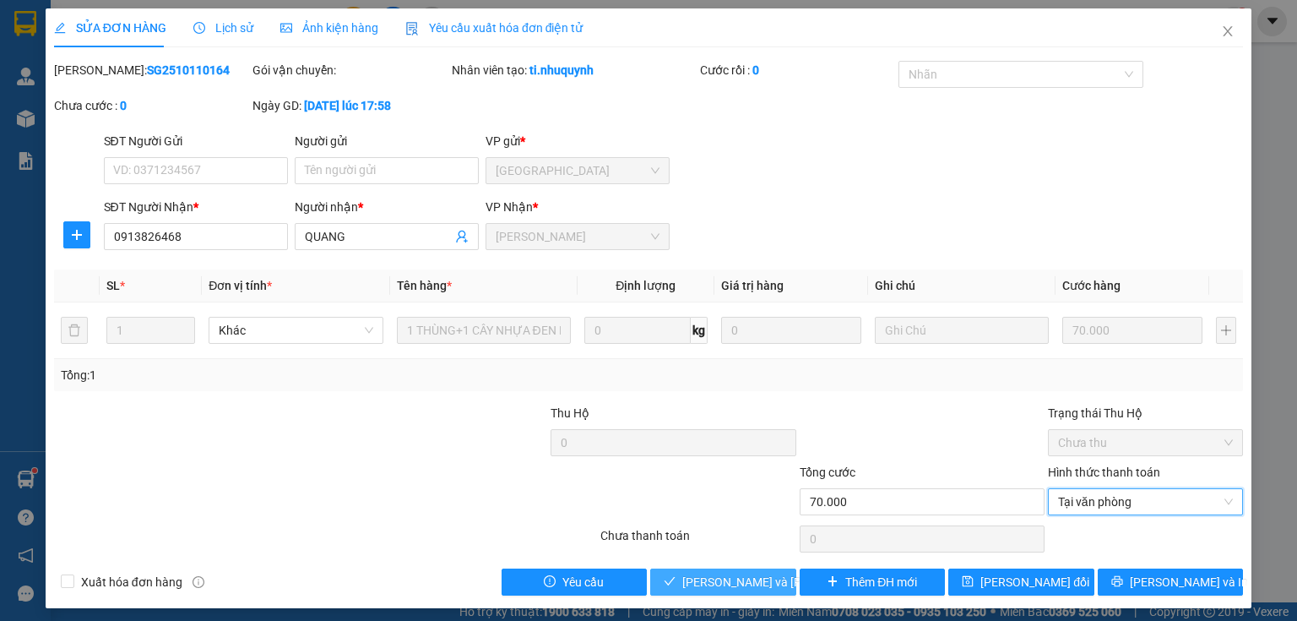
click at [715, 574] on span "[PERSON_NAME] và [PERSON_NAME] hàng" at bounding box center [796, 582] width 228 height 19
